Goal: Task Accomplishment & Management: Manage account settings

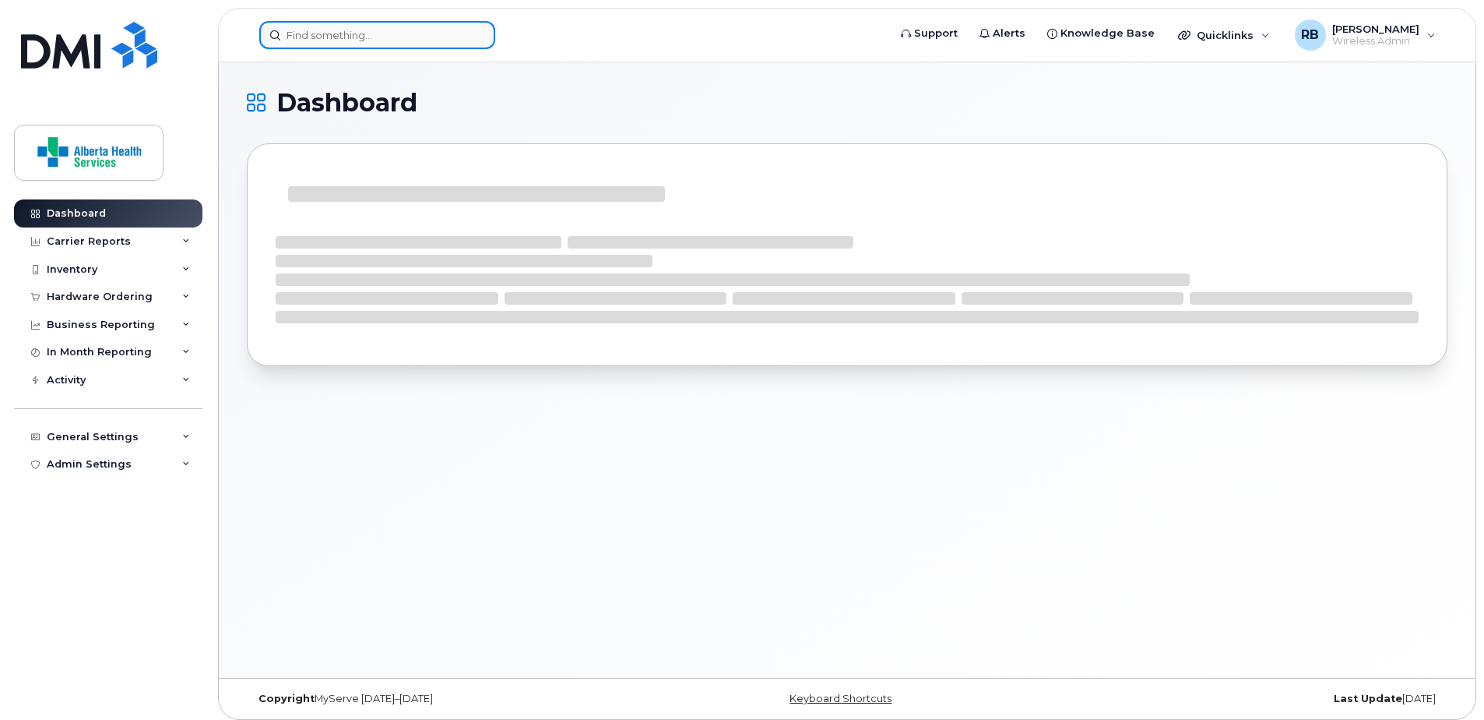
click at [349, 35] on input at bounding box center [377, 35] width 236 height 28
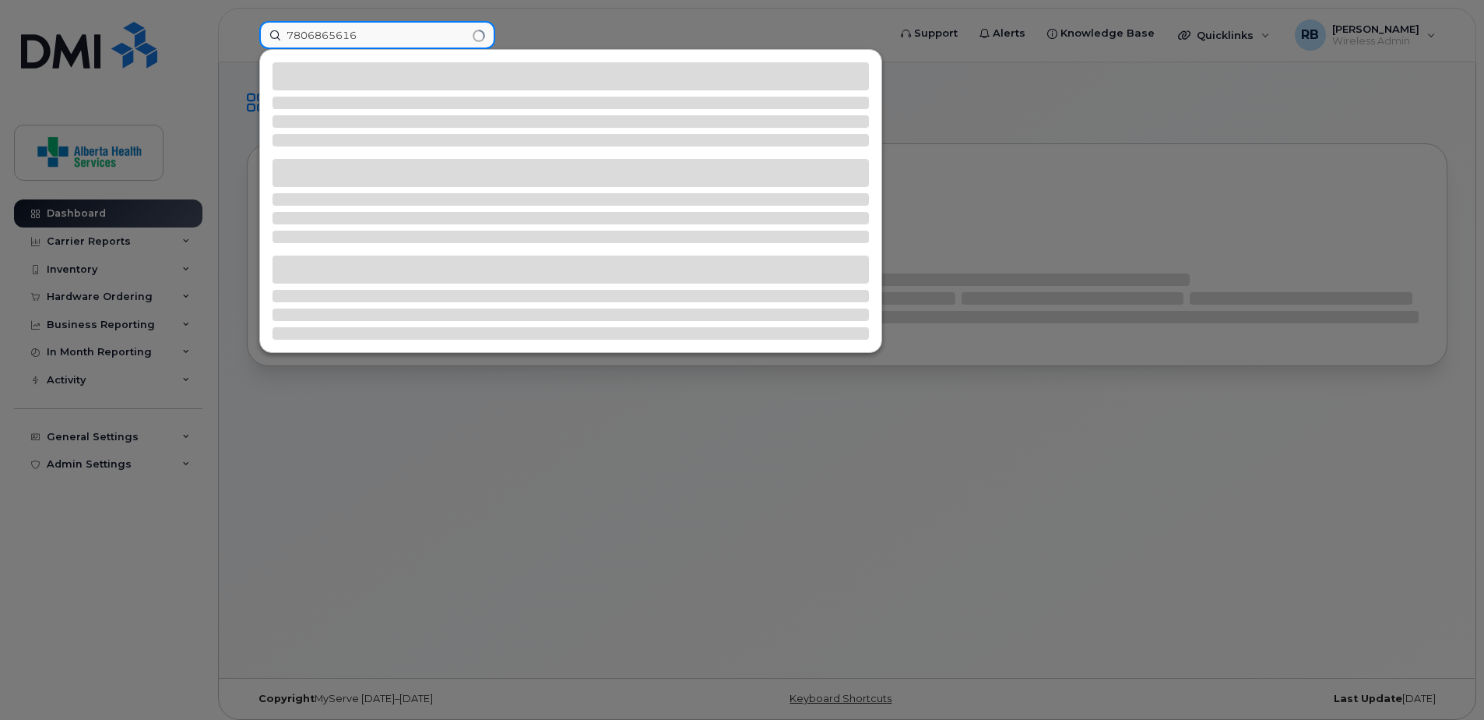
type input "7806865616"
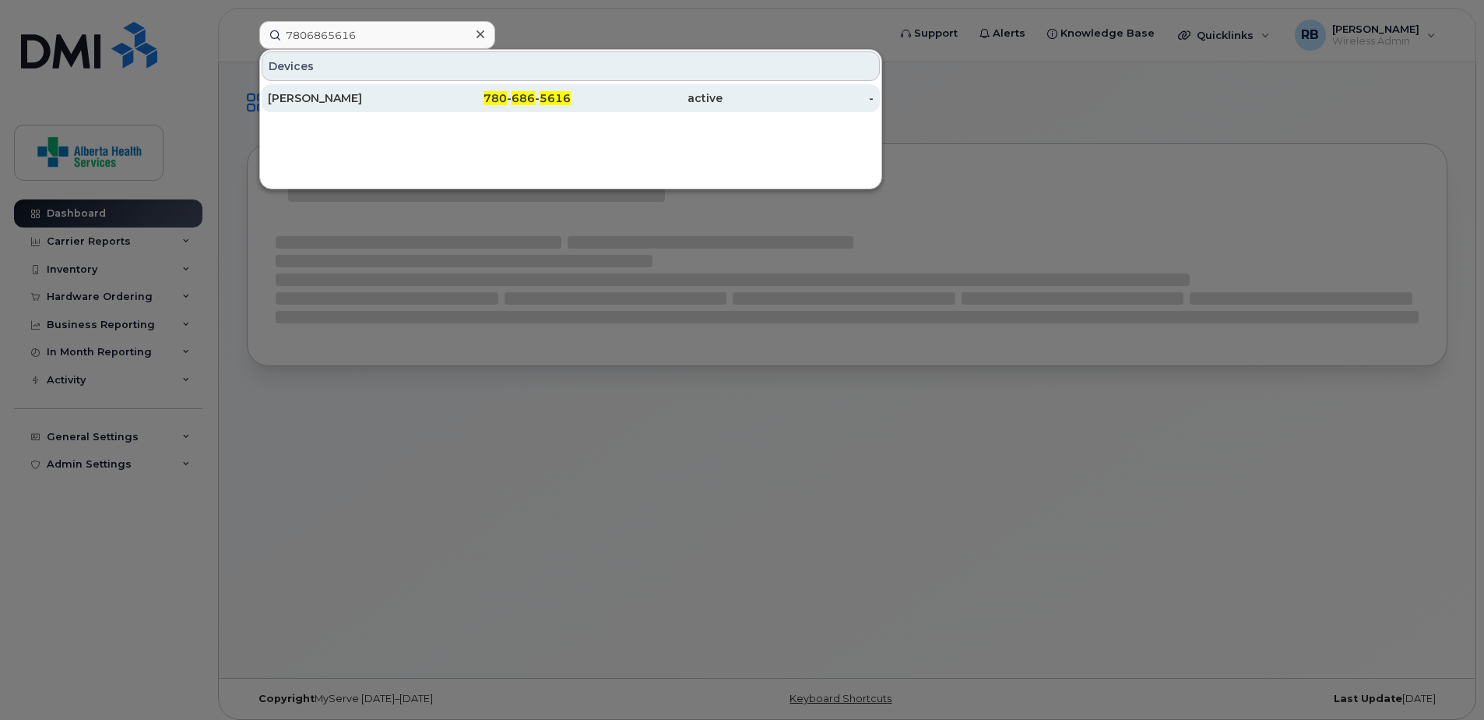
click at [512, 98] on div "780 - 686 - 5616" at bounding box center [496, 98] width 152 height 16
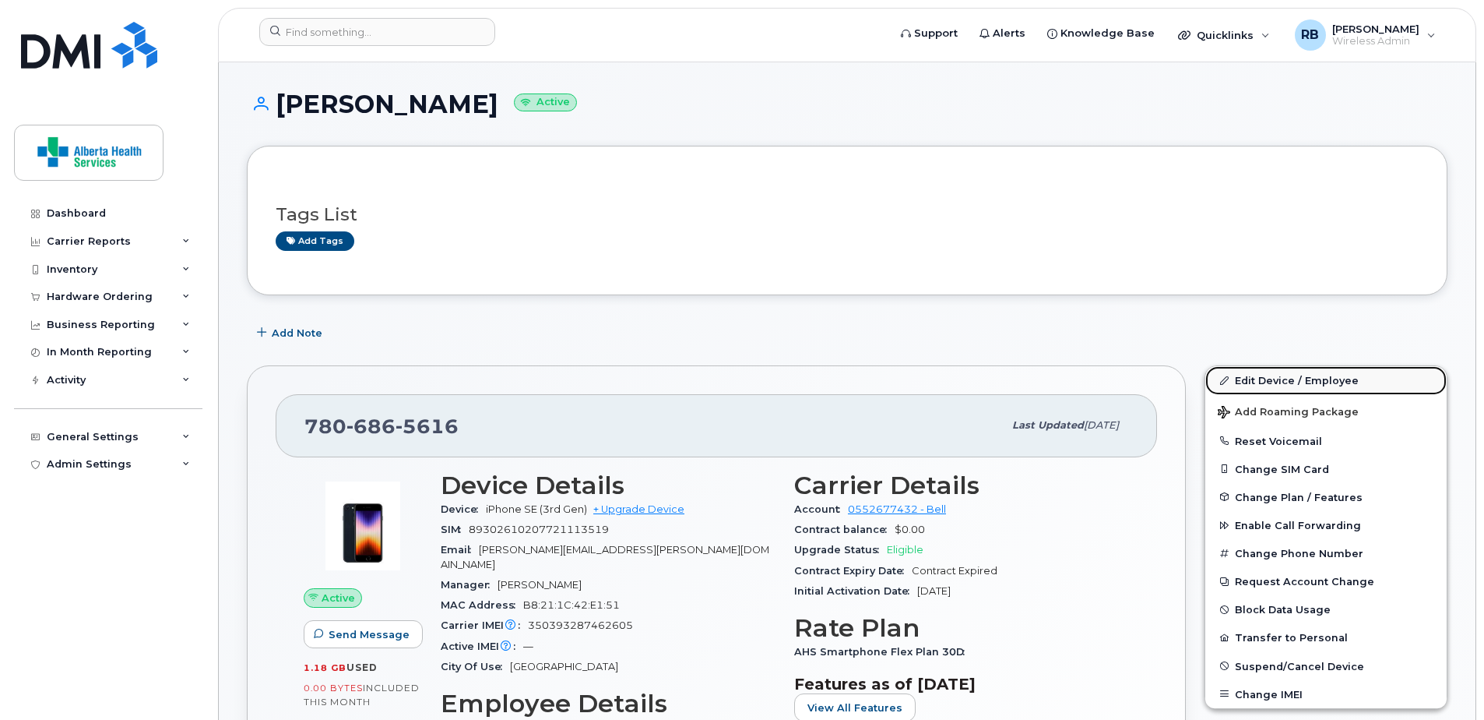
click at [1289, 385] on link "Edit Device / Employee" at bounding box center [1326, 380] width 241 height 28
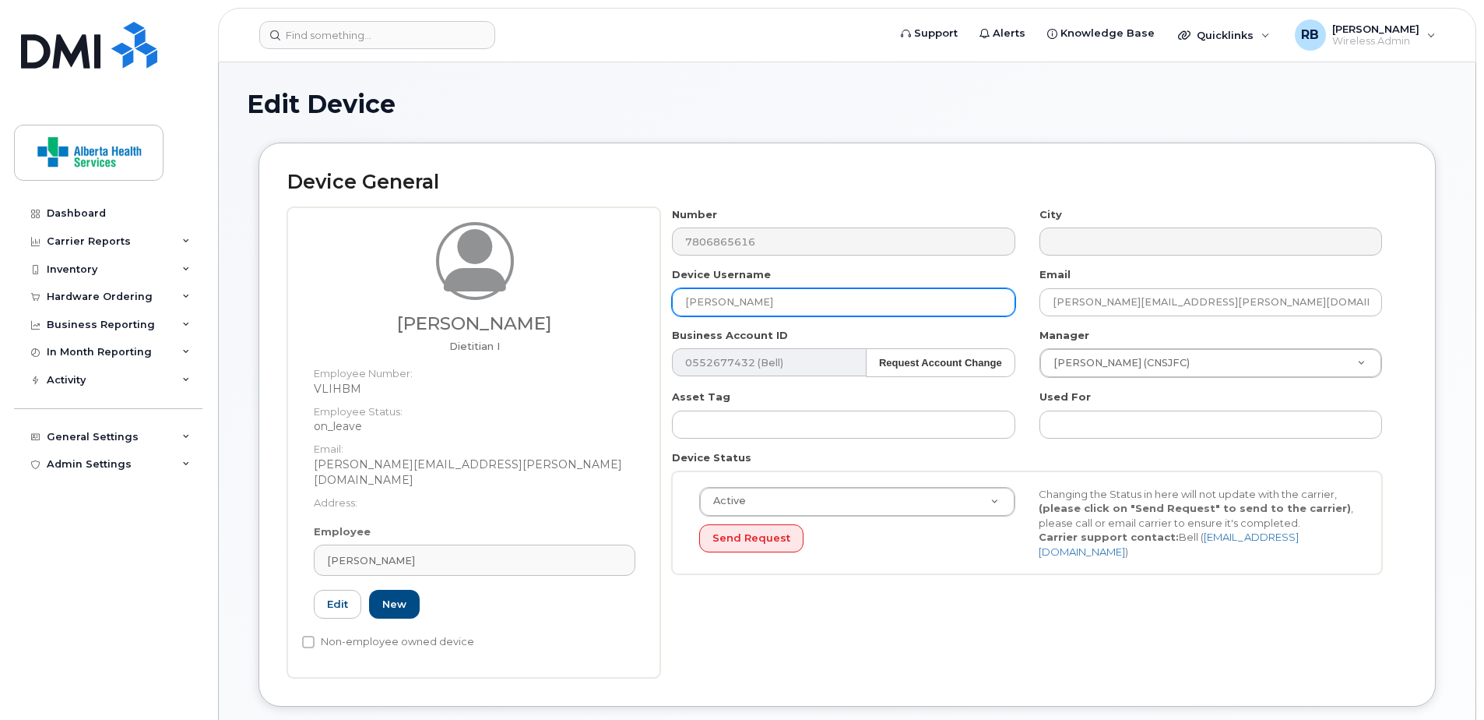
drag, startPoint x: 858, startPoint y: 308, endPoint x: 255, endPoint y: 271, distance: 603.9
click at [259, 273] on div "Device General Jamie Wildgrube Dietitian I Employee Number: VLIHBM Employee Sta…" at bounding box center [848, 425] width 1178 height 564
type input "Kari McKnight"
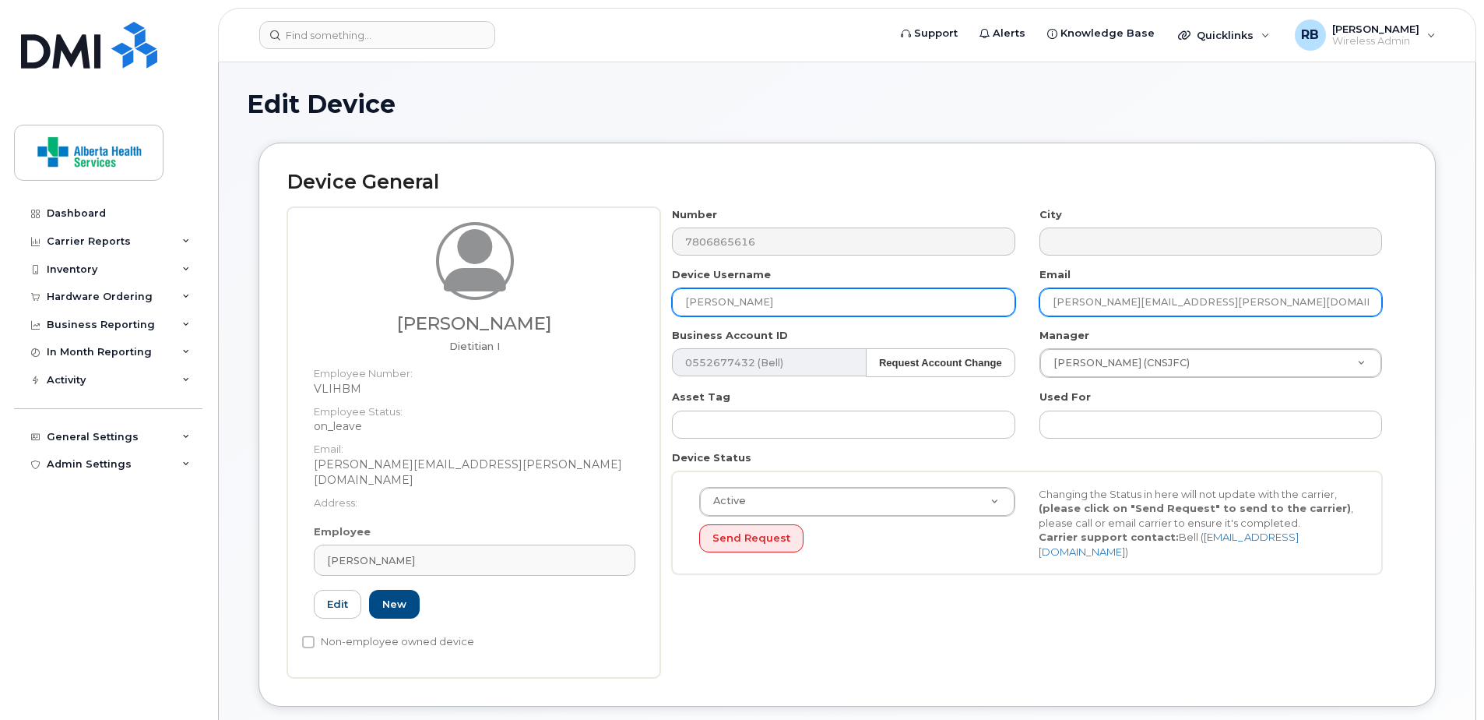
drag, startPoint x: 1307, startPoint y: 297, endPoint x: 933, endPoint y: 294, distance: 373.8
click at [933, 294] on div "Number 7806865616 City Device Username Kari McKnight Email Jamie.Wildgrube@albe…" at bounding box center [1027, 396] width 734 height 379
paste input "kari.mcknight@albertahealthservices.ca"
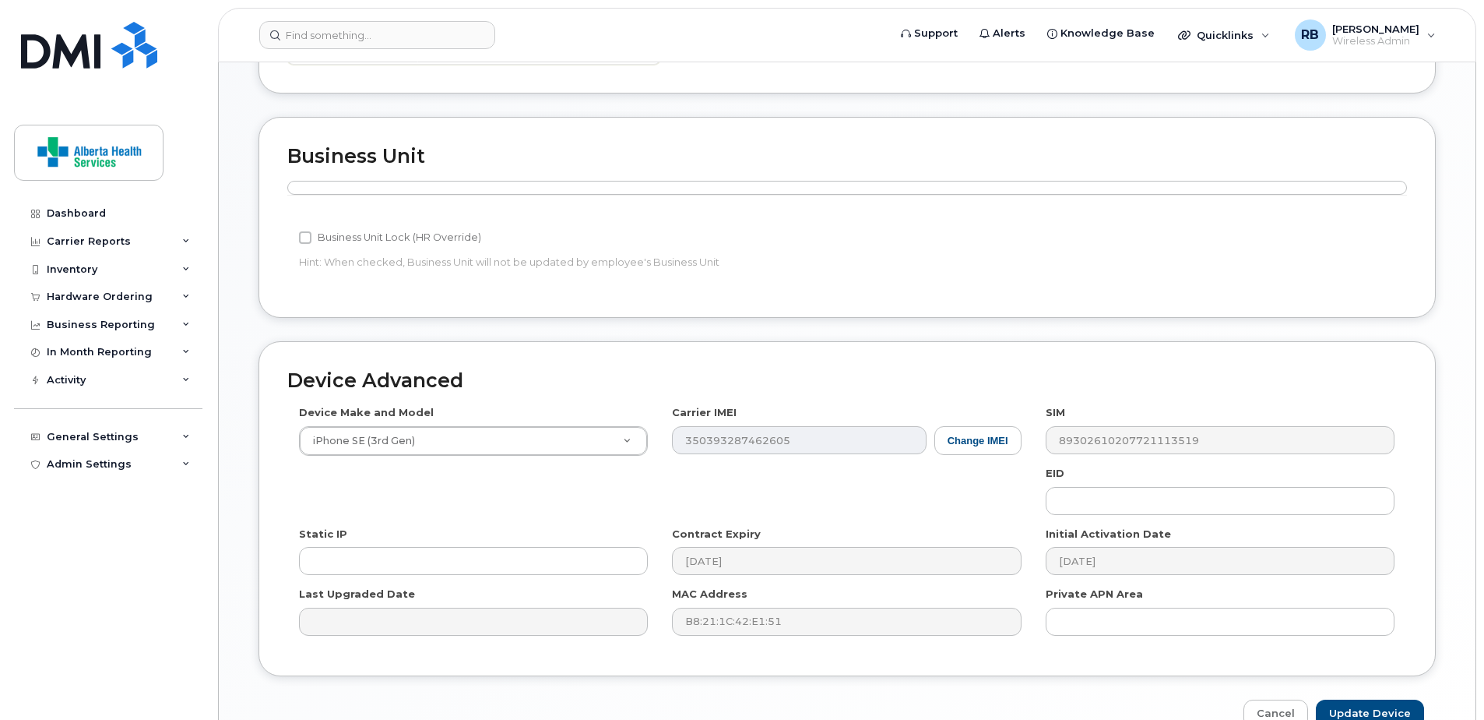
scroll to position [684, 0]
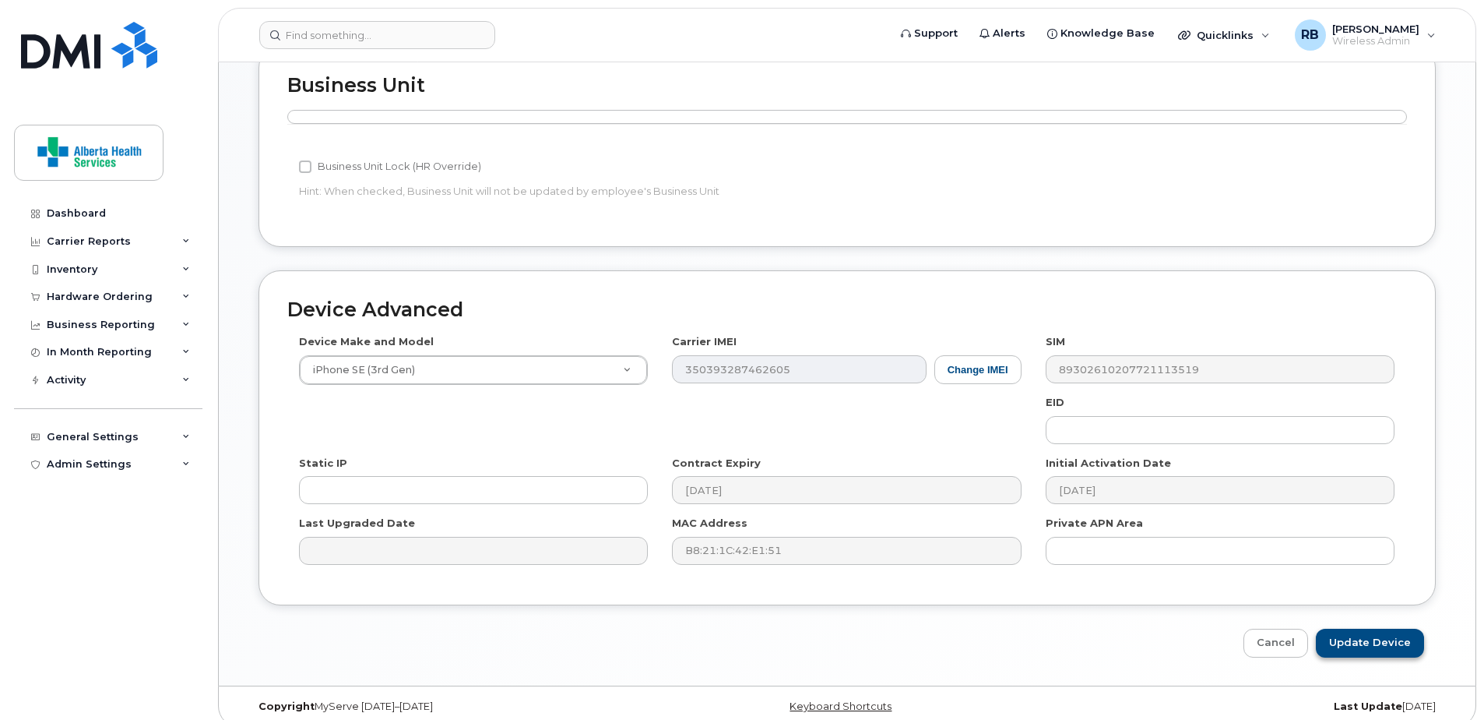
type input "kari.mcknight@albertahealthservices.ca"
click at [1394, 630] on input "Update Device" at bounding box center [1370, 643] width 108 height 29
type input "Saving..."
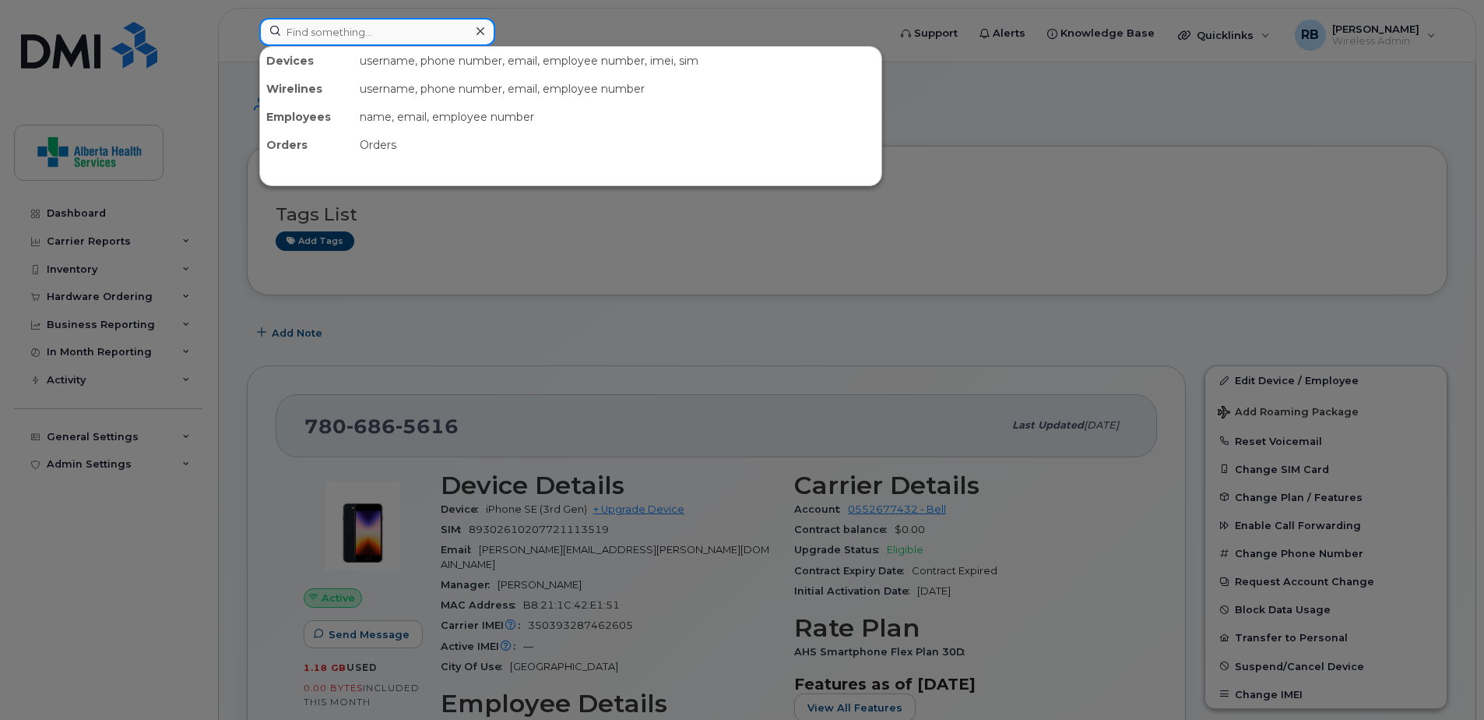
click at [351, 26] on input at bounding box center [377, 32] width 236 height 28
click at [699, 33] on div at bounding box center [742, 360] width 1484 height 720
click at [382, 33] on input at bounding box center [377, 32] width 236 height 28
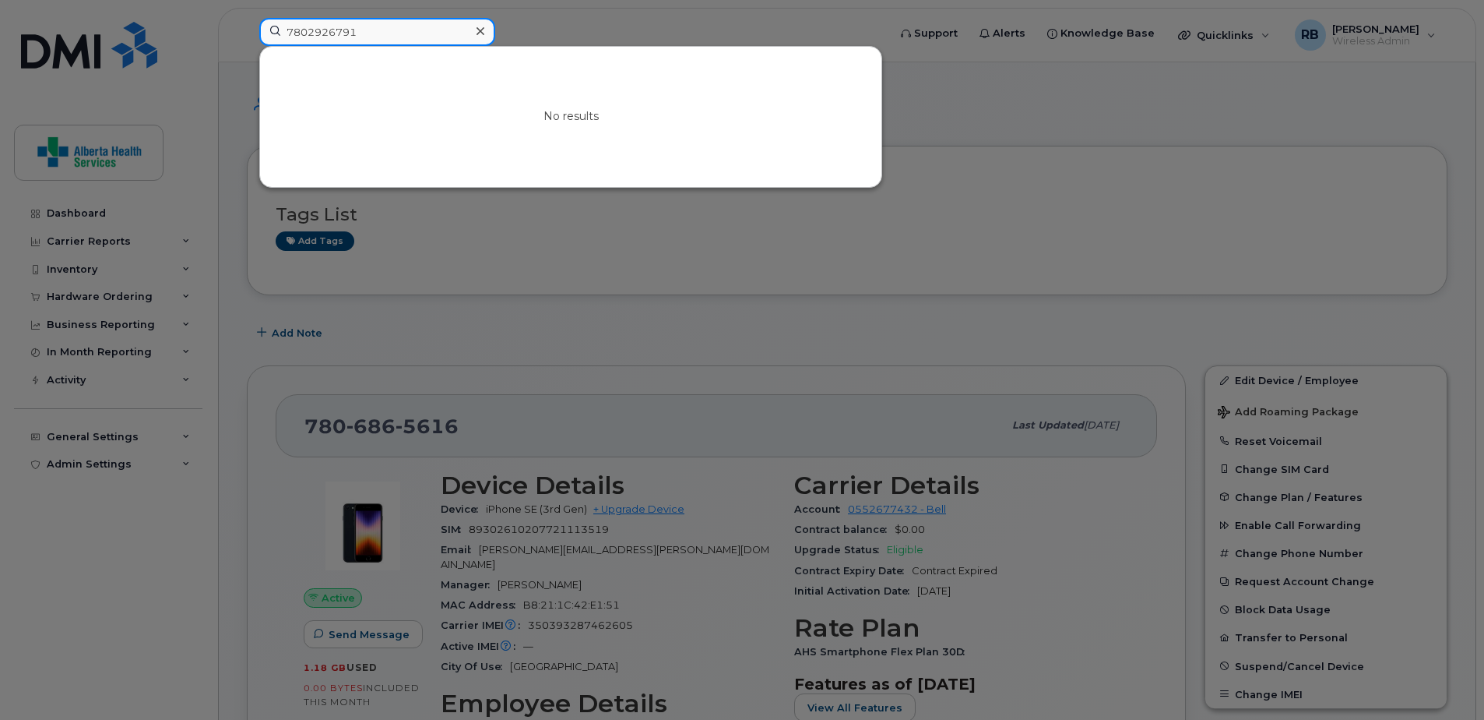
type input "7802926791"
